Goal: Information Seeking & Learning: Learn about a topic

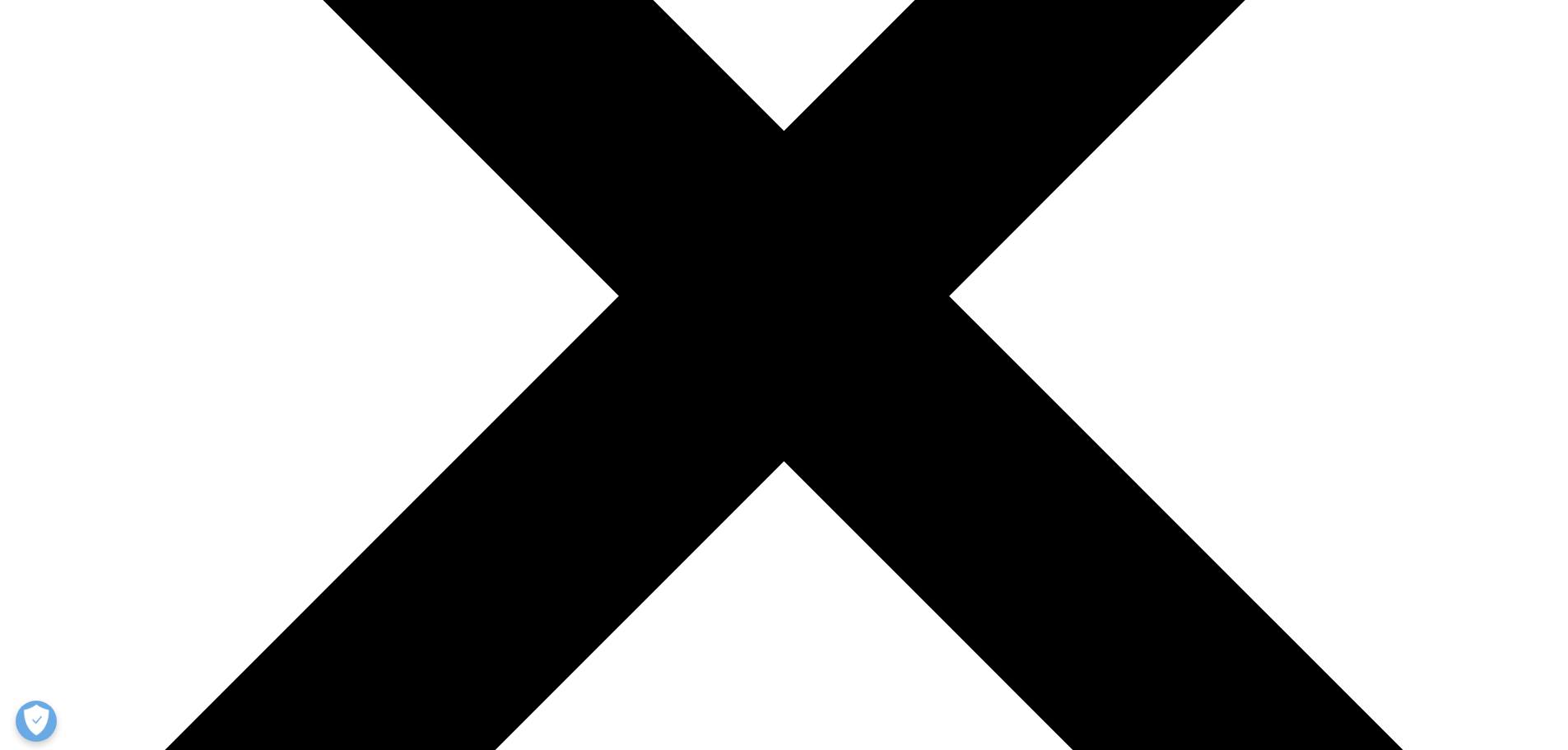
scroll to position [493, 0]
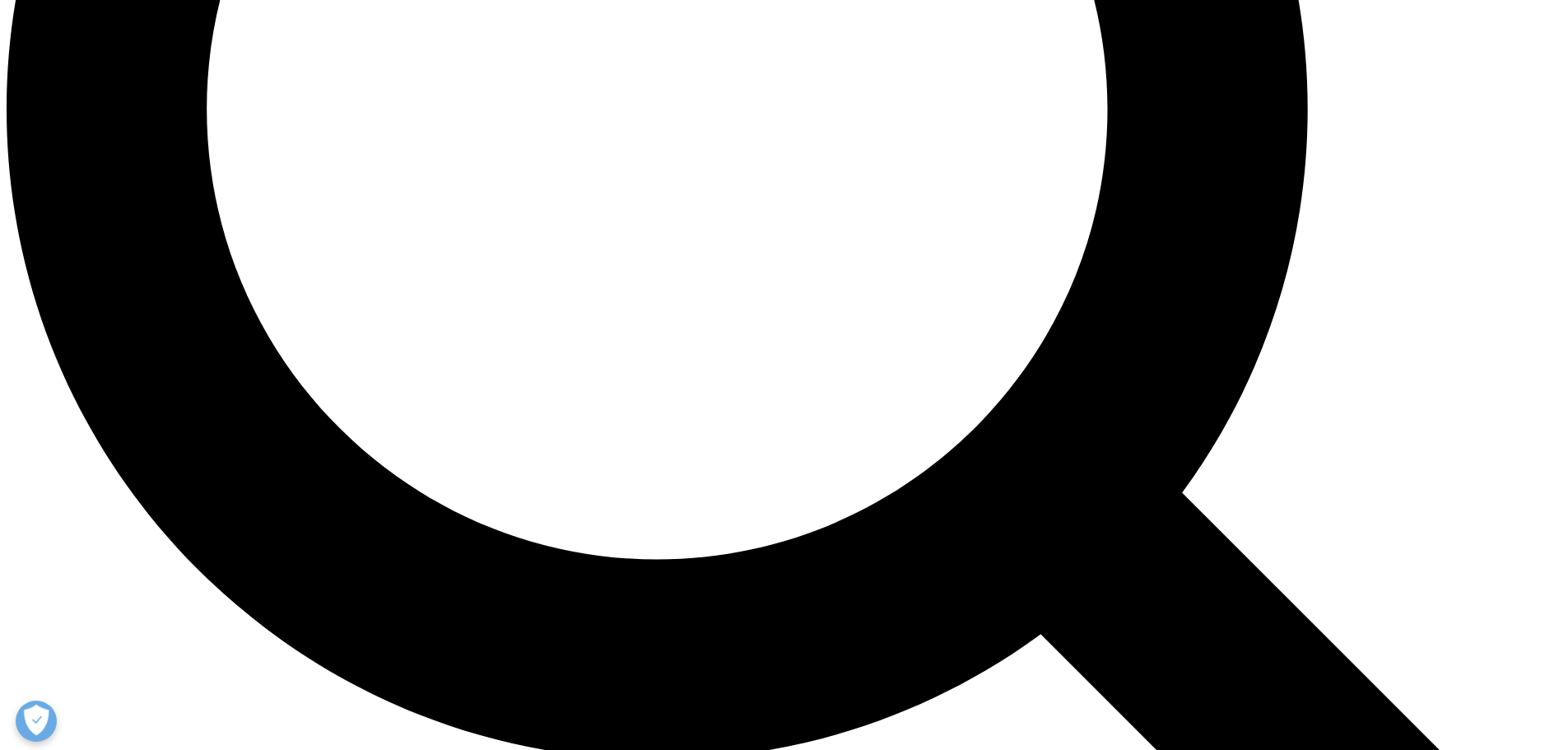
scroll to position [2139, 0]
